Goal: Task Accomplishment & Management: Complete application form

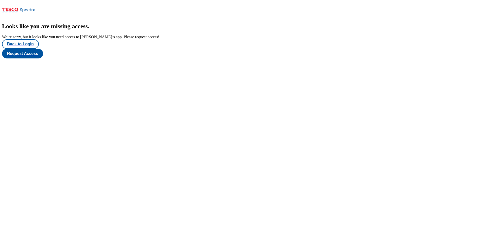
click at [16, 58] on div "Looks like you are missing access . We’re sorry, but it looks like you need acc…" at bounding box center [240, 41] width 476 height 36
click at [21, 49] on button "Back to Login" at bounding box center [20, 44] width 37 height 10
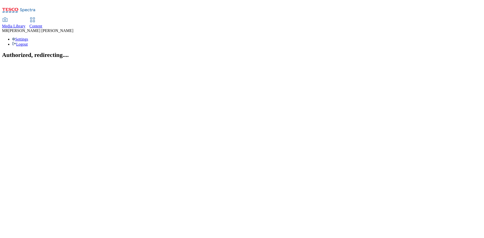
click at [42, 24] on div "Content" at bounding box center [35, 26] width 13 height 5
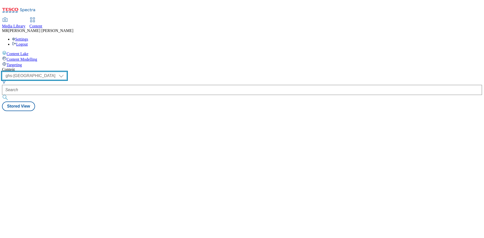
click at [67, 72] on select "ghs-roi ghs-uk" at bounding box center [34, 76] width 65 height 8
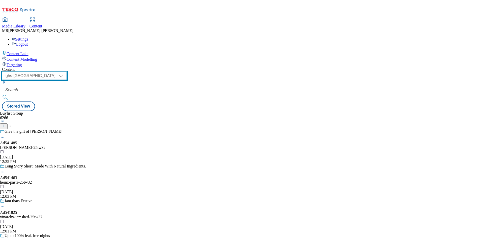
click at [66, 72] on select "ghs-roi ghs-uk" at bounding box center [34, 76] width 65 height 8
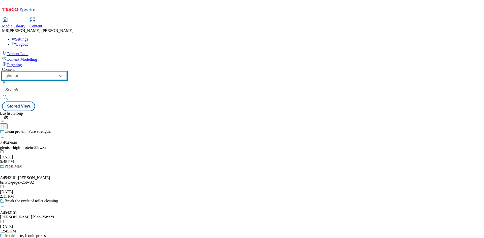
click at [67, 72] on select "ghs-roi ghs-uk" at bounding box center [34, 76] width 65 height 8
select select "ghs-uk"
click at [66, 72] on select "ghs-roi ghs-uk" at bounding box center [34, 76] width 65 height 8
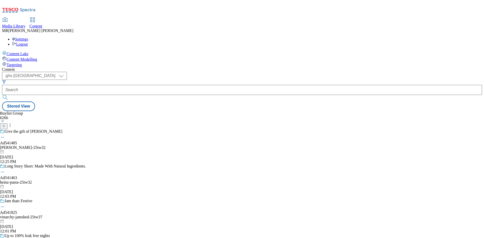
click at [88, 120] on div at bounding box center [44, 124] width 88 height 9
click at [6, 124] on icon at bounding box center [4, 126] width 4 height 4
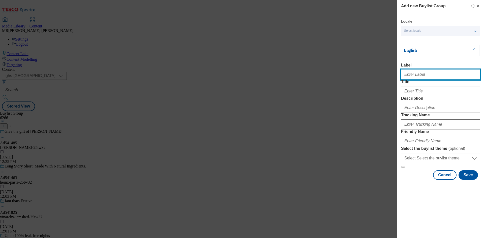
click at [412, 77] on input "Label" at bounding box center [440, 75] width 79 height 10
paste input "Ad541948"
type input "Ad541948"
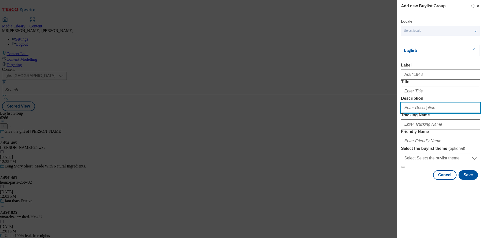
click at [423, 113] on input "Description" at bounding box center [440, 108] width 79 height 10
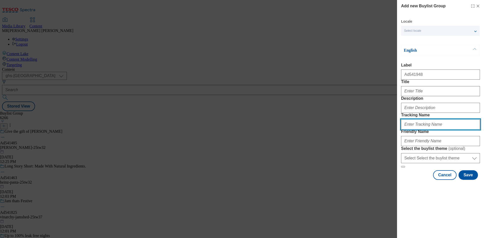
click at [420, 130] on input "Tracking Name" at bounding box center [440, 124] width 79 height 10
paste input "Ad541948"
drag, startPoint x: 410, startPoint y: 150, endPoint x: 414, endPoint y: 150, distance: 3.5
click at [414, 130] on input "DH_Ad541948" at bounding box center [440, 124] width 79 height 10
type input "DH_AD541948"
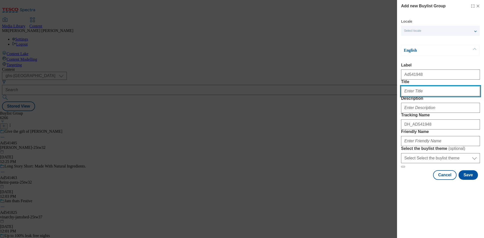
click at [414, 96] on input "Title" at bounding box center [440, 91] width 79 height 10
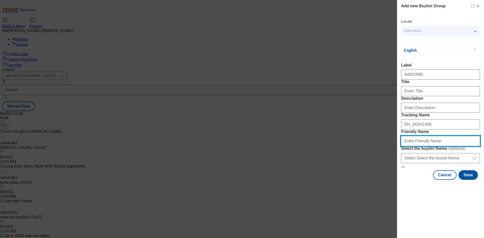
click at [416, 146] on input "Friendly Name" at bounding box center [440, 141] width 79 height 10
paste input "GIOVANNI RANA"
click at [405, 146] on input "GIOVANNI RANA" at bounding box center [440, 141] width 79 height 10
drag, startPoint x: 418, startPoint y: 177, endPoint x: 385, endPoint y: 176, distance: 33.0
click at [396, 177] on div "Add new Buylist Group Locale Select locale English Welsh English Label Ad541948…" at bounding box center [242, 119] width 484 height 238
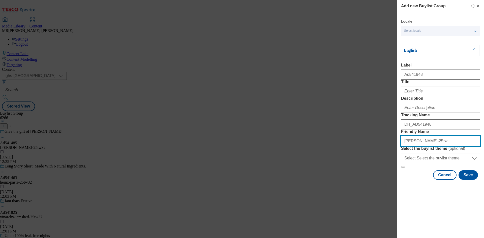
paste input "31"
type input "giovann-rana-25tw31"
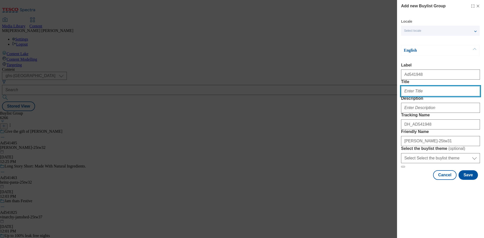
click at [418, 96] on input "Title" at bounding box center [440, 91] width 79 height 10
type input "Discover our filled gnocchi"
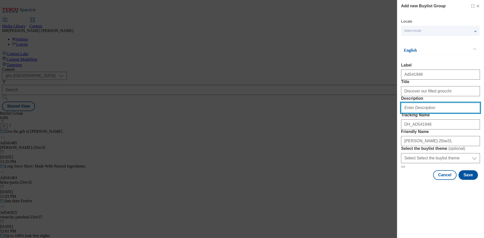
click at [417, 113] on input "Description" at bounding box center [440, 108] width 79 height 10
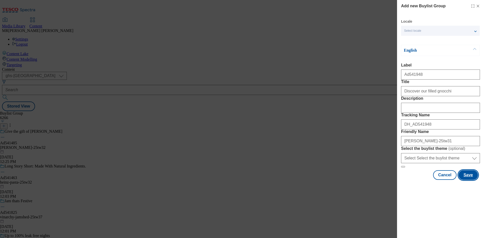
click at [470, 180] on button "Save" at bounding box center [468, 175] width 19 height 10
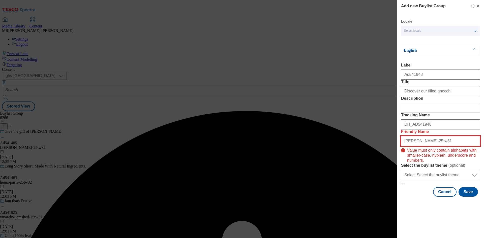
click at [440, 146] on input "giovann-rana-25tw31" at bounding box center [440, 141] width 79 height 10
click at [423, 146] on input "giovann-rana-25tw31" at bounding box center [440, 141] width 79 height 10
drag, startPoint x: 434, startPoint y: 178, endPoint x: 448, endPoint y: 178, distance: 14.9
click at [448, 146] on input "giovann-rana-25tw31" at bounding box center [440, 141] width 79 height 10
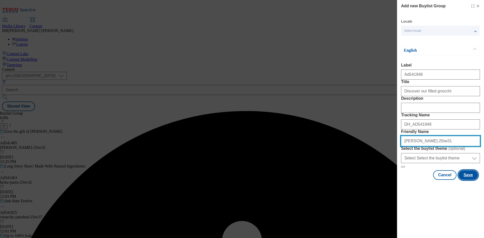
type input "giovann-rana-25tw31"
click at [469, 180] on button "Save" at bounding box center [468, 175] width 19 height 10
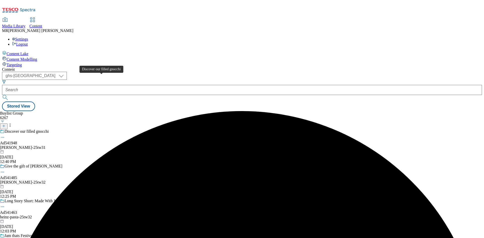
click at [49, 129] on span "Discover our filled gnocchi" at bounding box center [27, 132] width 44 height 6
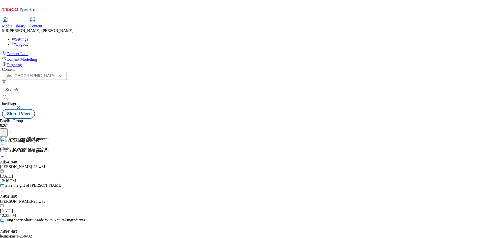
click at [6, 129] on icon at bounding box center [4, 131] width 4 height 4
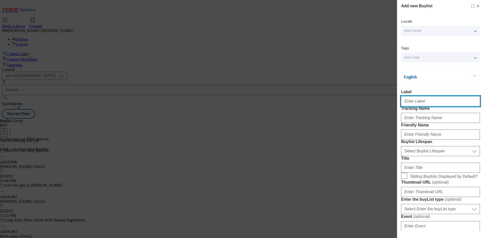
click at [419, 105] on input "Label" at bounding box center [440, 101] width 79 height 10
paste input "Ad541948"
type input "Ad541948"
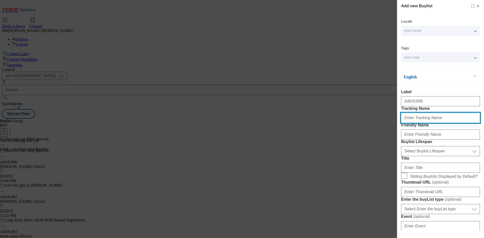
click at [420, 123] on input "Tracking Name" at bounding box center [440, 118] width 79 height 10
paste input "Ad541948"
drag, startPoint x: 410, startPoint y: 128, endPoint x: 413, endPoint y: 128, distance: 2.8
click at [413, 123] on input "DH_Ad541948" at bounding box center [440, 118] width 79 height 10
type input "DH_AD541948"
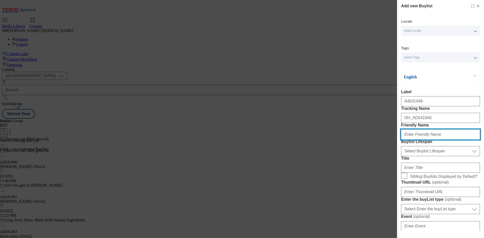
click at [425, 140] on input "Friendly Name" at bounding box center [440, 135] width 79 height 10
paste input "giovann-rana-25tw31"
drag, startPoint x: 415, startPoint y: 153, endPoint x: 467, endPoint y: 153, distance: 51.7
click at [467, 140] on input "giovann-rana-25tw31" at bounding box center [440, 135] width 79 height 10
type input "giovann"
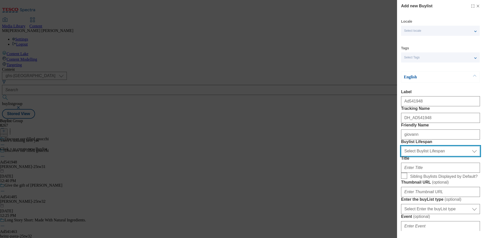
click at [448, 156] on select "Select Buylist Lifespan evergreen seasonal tactical" at bounding box center [440, 151] width 79 height 10
click at [401, 156] on select "Select Buylist Lifespan evergreen seasonal tactical" at bounding box center [440, 151] width 79 height 10
click at [422, 156] on select "Select Buylist Lifespan evergreen seasonal tactical" at bounding box center [440, 151] width 79 height 10
select select "tactical"
click at [401, 156] on select "Select Buylist Lifespan evergreen seasonal tactical" at bounding box center [440, 151] width 79 height 10
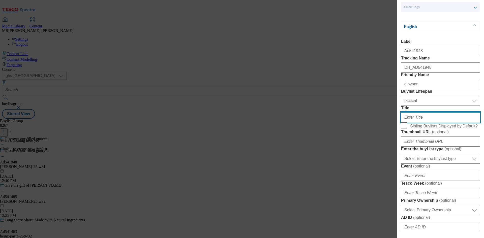
click at [415, 123] on input "Title" at bounding box center [440, 117] width 79 height 10
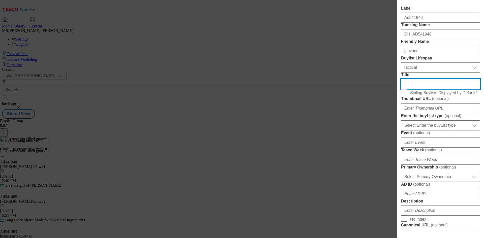
scroll to position [151, 0]
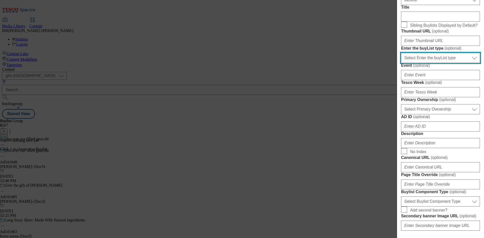
click at [412, 63] on select "Select Enter the buyList type event supplier funded long term >4 weeks supplier…" at bounding box center [440, 58] width 79 height 10
select select "supplier funded short term 1-3 weeks"
click at [401, 63] on select "Select Enter the buyList type event supplier funded long term >4 weeks supplier…" at bounding box center [440, 58] width 79 height 10
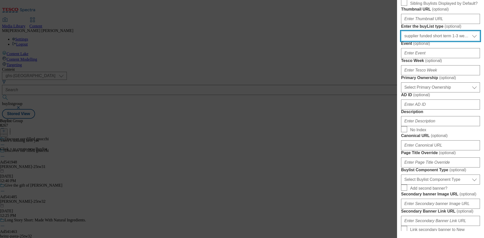
scroll to position [202, 0]
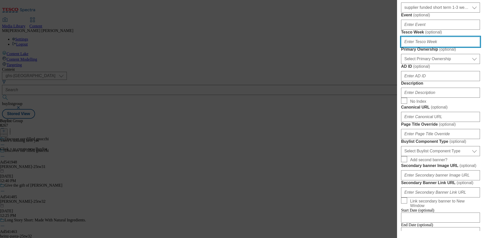
click at [419, 47] on input "Tesco Week ( optional )" at bounding box center [440, 42] width 79 height 10
type input "31"
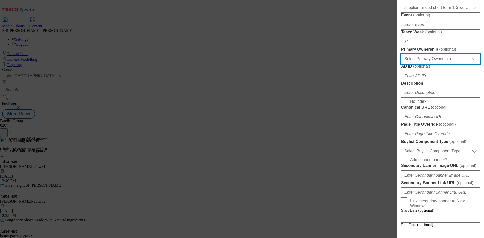
drag, startPoint x: 412, startPoint y: 143, endPoint x: 413, endPoint y: 146, distance: 3.9
click at [412, 64] on select "Select Primary Ownership tesco dunnhumby" at bounding box center [440, 59] width 79 height 10
select select "dunnhumby"
click at [401, 64] on select "Select Primary Ownership tesco dunnhumby" at bounding box center [440, 59] width 79 height 10
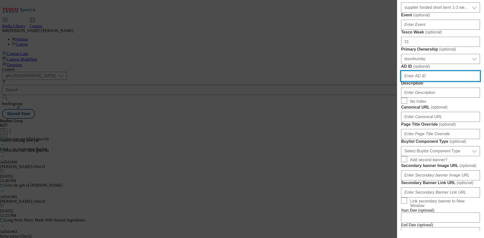
click at [414, 81] on input "AD ID ( optional )" at bounding box center [440, 76] width 79 height 10
paste input "giovann-rana-25tw31"
type input "giovann-rana-25tw31"
paste input "Ad541948"
drag, startPoint x: 407, startPoint y: 165, endPoint x: 401, endPoint y: 165, distance: 6.6
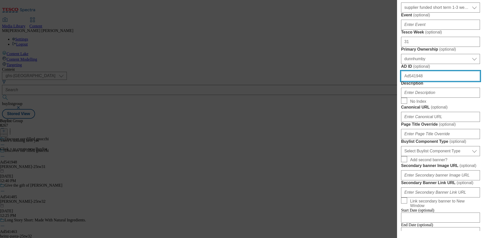
click at [401, 165] on div "Add new Buylist Locale Select locale English Welsh Tags Select Tags fnf marketp…" at bounding box center [440, 115] width 87 height 231
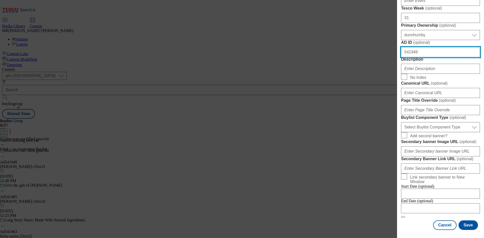
type input "541948"
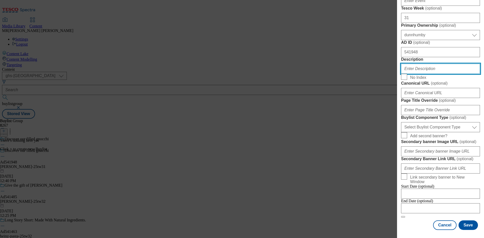
click at [411, 74] on input "Description" at bounding box center [440, 69] width 79 height 10
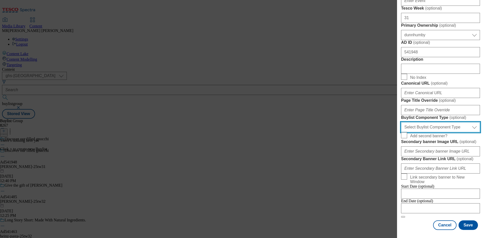
click at [426, 132] on select "Select Buylist Component Type Banner Competition Header Meal" at bounding box center [440, 127] width 79 height 10
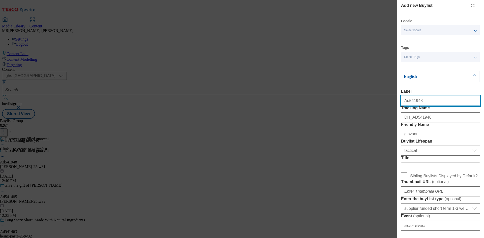
select select "Banner"
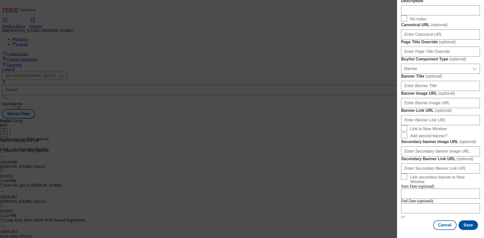
scroll to position [500, 0]
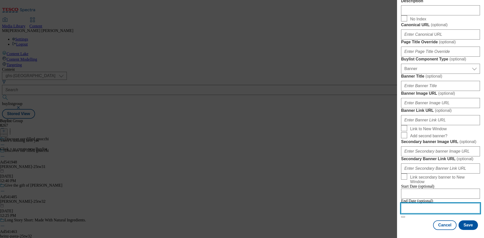
click at [426, 205] on input "Modal" at bounding box center [440, 208] width 79 height 10
select select "2025"
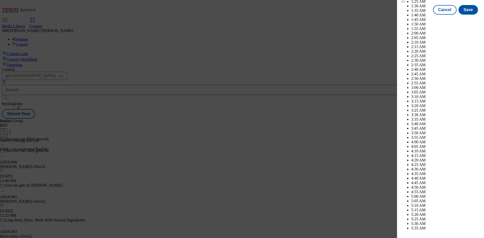
scroll to position [1413, 0]
select select "December"
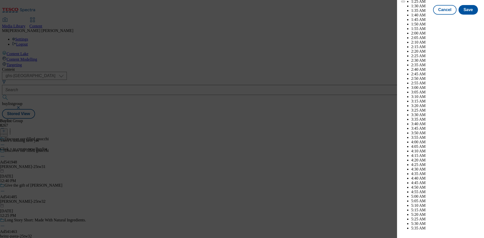
drag, startPoint x: 454, startPoint y: 147, endPoint x: 457, endPoint y: 152, distance: 5.8
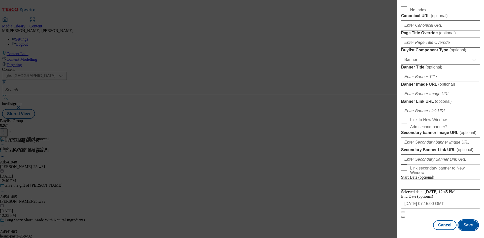
click at [469, 225] on button "Save" at bounding box center [468, 226] width 19 height 10
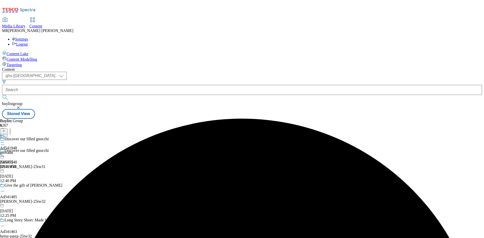
click at [17, 150] on div "giovann" at bounding box center [8, 152] width 17 height 5
click at [6, 129] on icon at bounding box center [4, 131] width 4 height 4
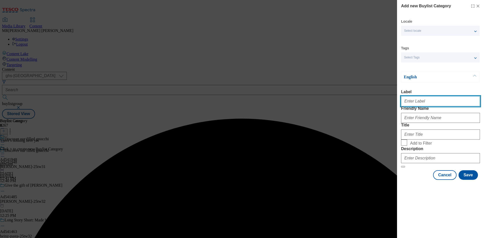
click at [419, 100] on input "Label" at bounding box center [440, 101] width 79 height 10
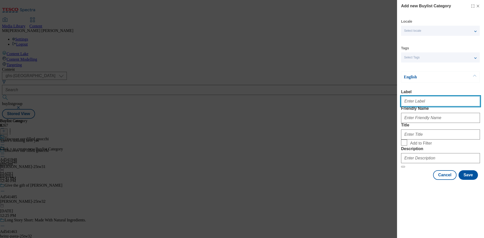
paste input "Ad541948"
type input "Ad541948"
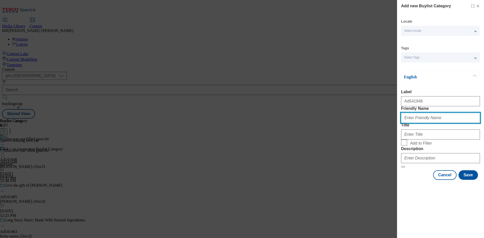
click at [416, 123] on input "Friendly Name" at bounding box center [440, 118] width 79 height 10
paste input "giovann-rana-25tw31"
drag, startPoint x: 422, startPoint y: 129, endPoint x: 465, endPoint y: 129, distance: 42.6
click at [465, 123] on input "giovann-rana-25tw31" at bounding box center [440, 118] width 79 height 10
type input "giovann-rana"
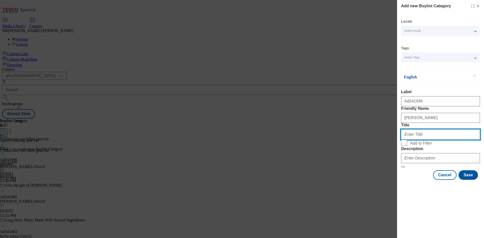
click at [421, 140] on input "Title" at bounding box center [440, 135] width 79 height 10
paste input "GIOVANNI RANA"
type input "GIOVANNI RANA"
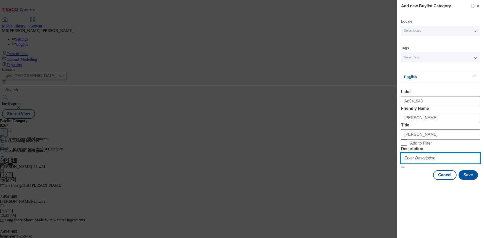
click at [424, 163] on input "Description" at bounding box center [440, 158] width 79 height 10
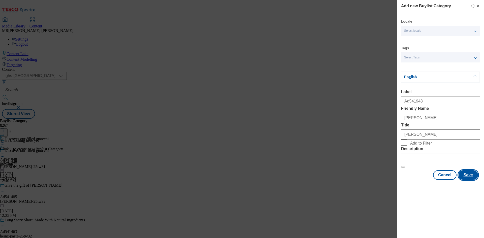
click at [462, 180] on button "Save" at bounding box center [468, 175] width 19 height 10
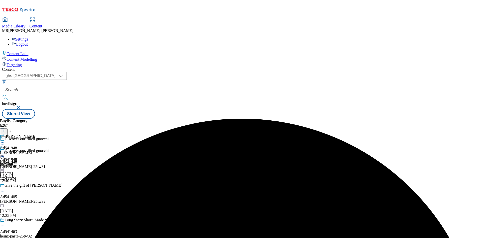
click at [37, 134] on div "GIOVANNI RANA Ad541948 giovann-rana Sep 17, 2025 12:41 PM" at bounding box center [18, 151] width 37 height 35
click at [5, 131] on line at bounding box center [4, 131] width 3 height 0
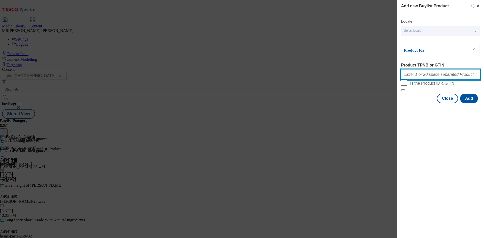
click at [421, 76] on input "Product TPNB or GTIN" at bounding box center [440, 75] width 79 height 10
paste input "92436030 92444607 94045126 97019349 96984261,"
type input "92436030 92444607 94045126 97019349 96984261"
click at [472, 103] on button "Add" at bounding box center [469, 99] width 18 height 10
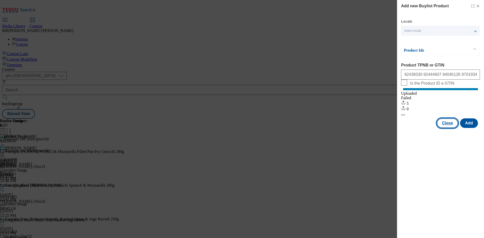
click at [455, 128] on button "Close" at bounding box center [447, 123] width 21 height 10
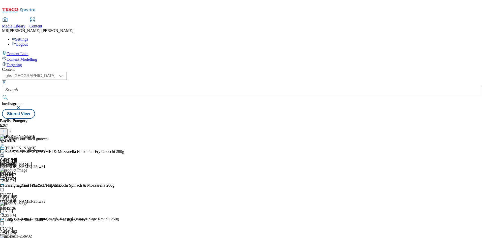
click at [5, 151] on icon at bounding box center [2, 153] width 5 height 5
click at [27, 186] on span "Preview" at bounding box center [22, 188] width 12 height 4
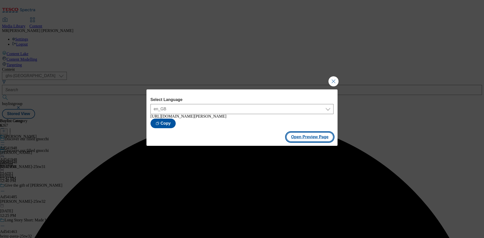
click at [309, 134] on button "Open Preview Page" at bounding box center [310, 137] width 48 height 10
click at [332, 80] on button "Close Modal" at bounding box center [333, 81] width 10 height 10
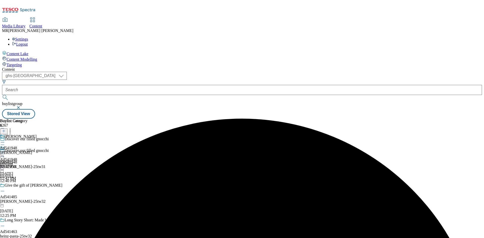
click at [5, 154] on icon at bounding box center [2, 156] width 5 height 5
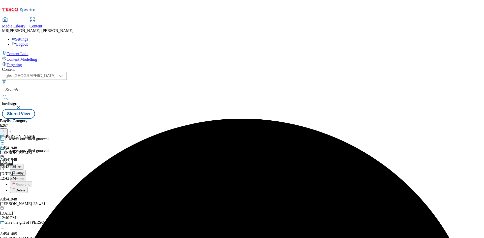
click at [21, 165] on span "Edit" at bounding box center [19, 167] width 6 height 4
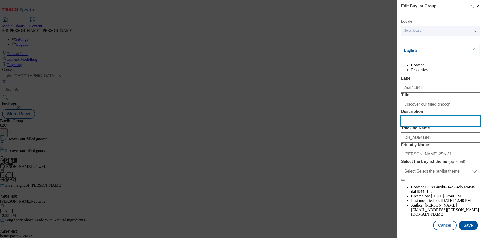
click at [420, 126] on input "Description" at bounding box center [440, 121] width 79 height 10
paste input "La Famiglia Rana Garlic & Mozzarella Gnocchi 280g"
type input "La Famiglia Rana Garlic & Mozzarella Gnocchi 280g"
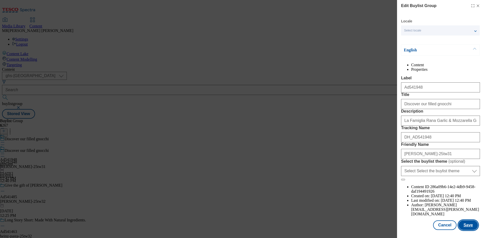
click at [464, 223] on button "Save" at bounding box center [468, 226] width 19 height 10
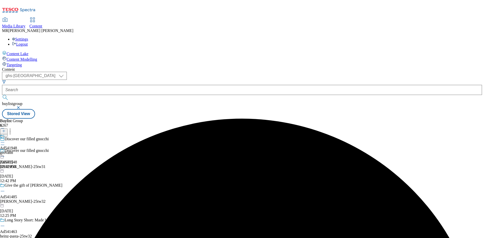
click at [5, 140] on icon at bounding box center [2, 142] width 5 height 5
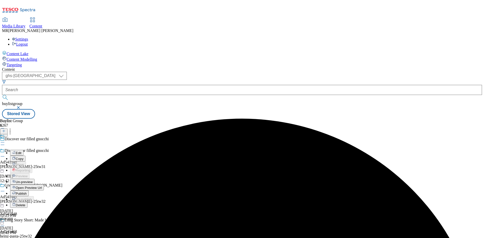
click at [21, 151] on span "Edit" at bounding box center [19, 153] width 6 height 4
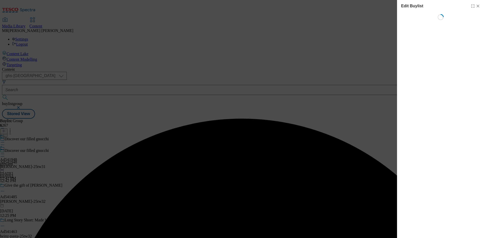
select select "tactical"
select select "supplier funded short term 1-3 weeks"
select select "dunnhumby"
select select "Banner"
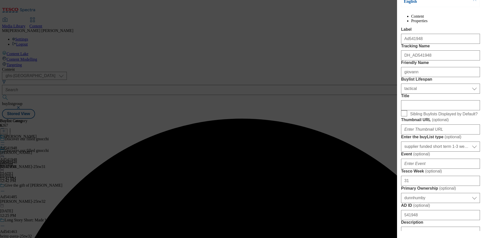
scroll to position [227, 0]
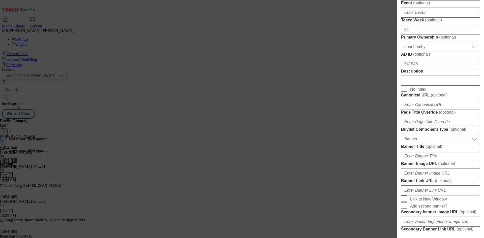
click at [420, 86] on div "Modal" at bounding box center [440, 80] width 79 height 12
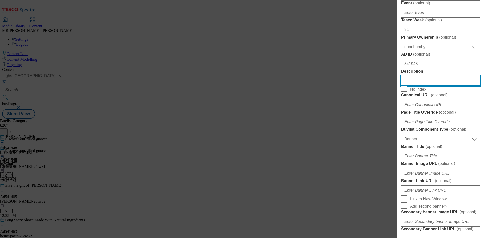
click at [422, 86] on input "Description" at bounding box center [440, 81] width 79 height 10
paste input "La Famiglia Rana Garlic & Mozzarella Gnocchi 280g"
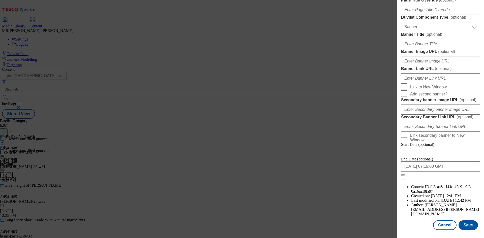
scroll to position [522, 0]
type input "La Famiglia Rana Garlic & Mozzarella Gnocchi 280g"
click at [469, 221] on button "Save" at bounding box center [468, 226] width 19 height 10
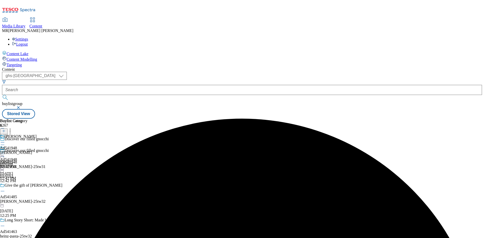
click at [5, 140] on icon at bounding box center [2, 142] width 5 height 5
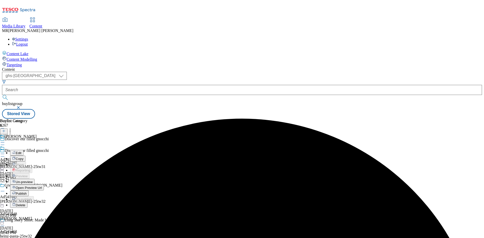
click at [21, 151] on span "Edit" at bounding box center [19, 153] width 6 height 4
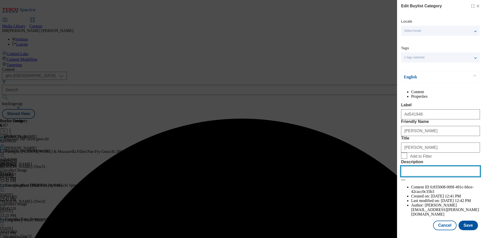
click at [423, 176] on input "Description" at bounding box center [440, 171] width 79 height 10
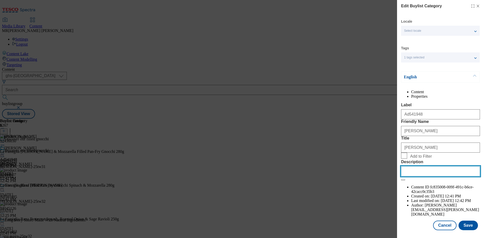
paste input "La Famiglia Rana Garlic & Mozzarella Gnocchi 280g"
type input "La Famiglia Rana Garlic & Mozzarella Gnocchi 280g"
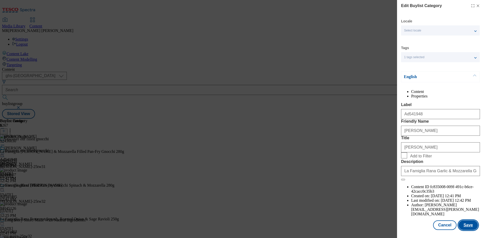
click at [463, 226] on button "Save" at bounding box center [468, 226] width 19 height 10
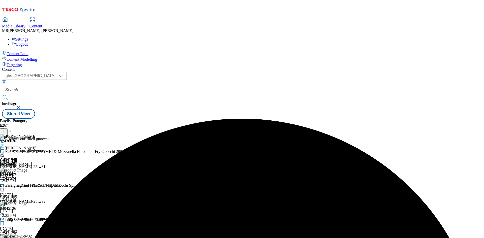
click at [5, 151] on icon at bounding box center [2, 153] width 5 height 5
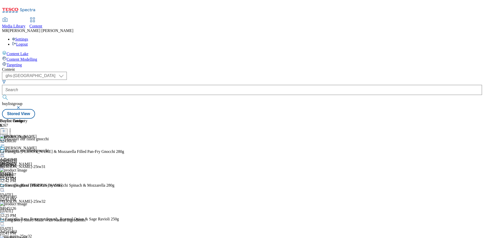
click at [5, 151] on icon at bounding box center [2, 153] width 5 height 5
click at [27, 186] on span "Preview" at bounding box center [22, 188] width 12 height 4
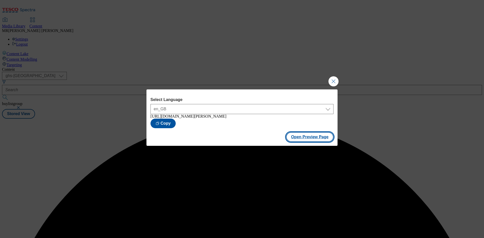
click at [319, 142] on button "Open Preview Page" at bounding box center [310, 137] width 48 height 10
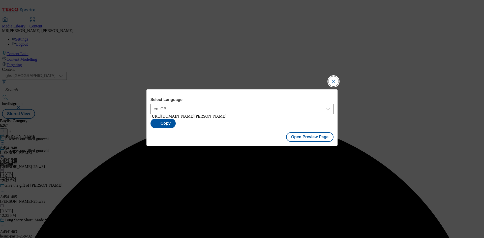
click at [333, 79] on button "Close Modal" at bounding box center [333, 81] width 10 height 10
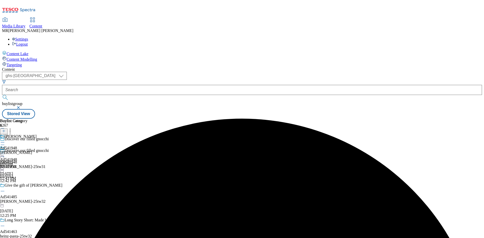
click at [5, 151] on icon at bounding box center [2, 153] width 5 height 5
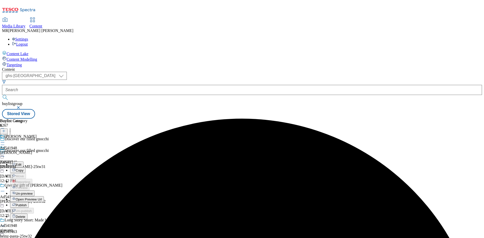
click at [27, 203] on span "Publish" at bounding box center [21, 205] width 11 height 4
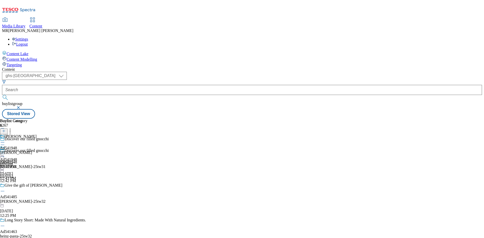
click at [5, 151] on icon at bounding box center [2, 153] width 5 height 5
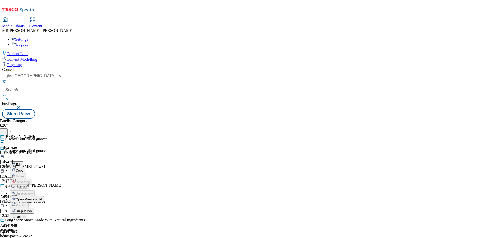
click at [42, 198] on span "Open Preview Url" at bounding box center [29, 200] width 26 height 4
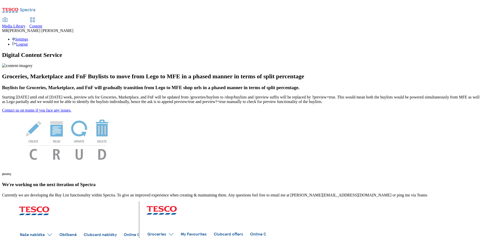
drag, startPoint x: 118, startPoint y: 9, endPoint x: 115, endPoint y: 9, distance: 3.3
click at [42, 24] on span "Content" at bounding box center [35, 26] width 13 height 4
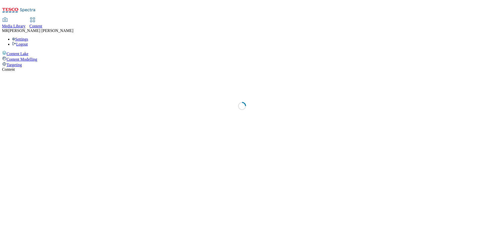
select select "ghs-[GEOGRAPHIC_DATA]"
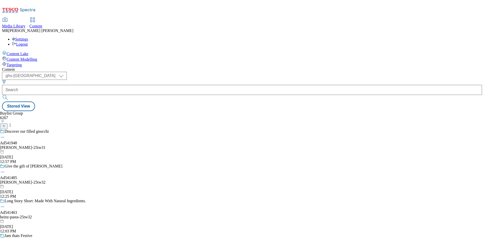
click at [107, 85] on div at bounding box center [242, 90] width 480 height 10
click at [109, 85] on div at bounding box center [242, 90] width 480 height 10
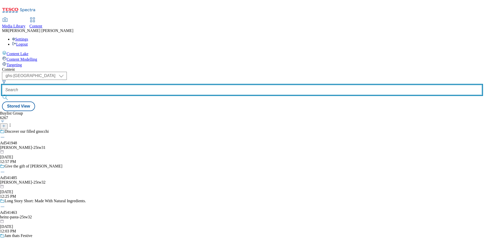
click at [116, 85] on input "text" at bounding box center [242, 90] width 480 height 10
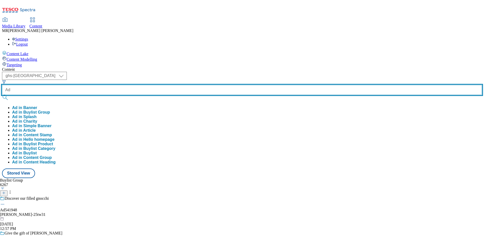
paste input "541485"
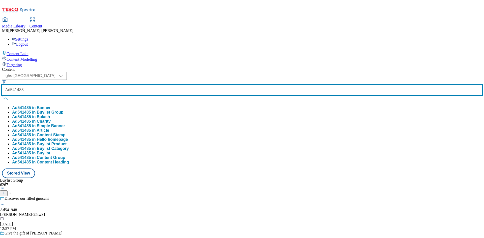
type input "Ad541485"
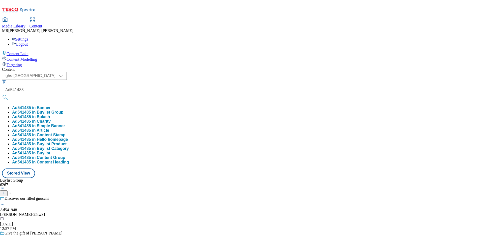
click at [64, 110] on button "Ad541485 in Buylist Group" at bounding box center [37, 112] width 51 height 5
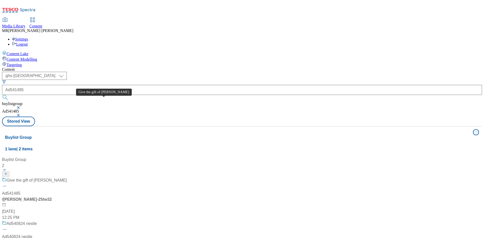
click at [67, 177] on div "Give the gift of bliss" at bounding box center [37, 180] width 60 height 6
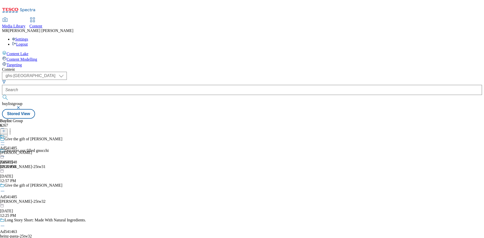
click at [32, 150] on div "lindt-lindor" at bounding box center [16, 152] width 32 height 5
click at [5, 151] on icon at bounding box center [2, 153] width 5 height 5
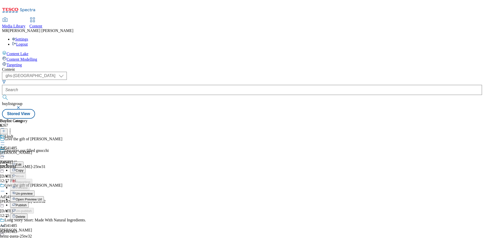
click at [44, 196] on button "Open Preview Url" at bounding box center [27, 199] width 34 height 6
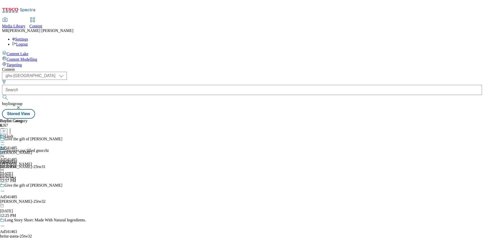
click at [3, 154] on circle at bounding box center [2, 154] width 1 height 1
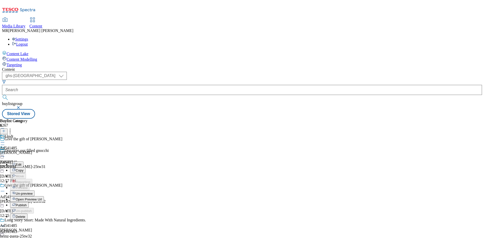
click at [27, 203] on span "Publish" at bounding box center [21, 205] width 11 height 4
